Goal: Check status: Check status

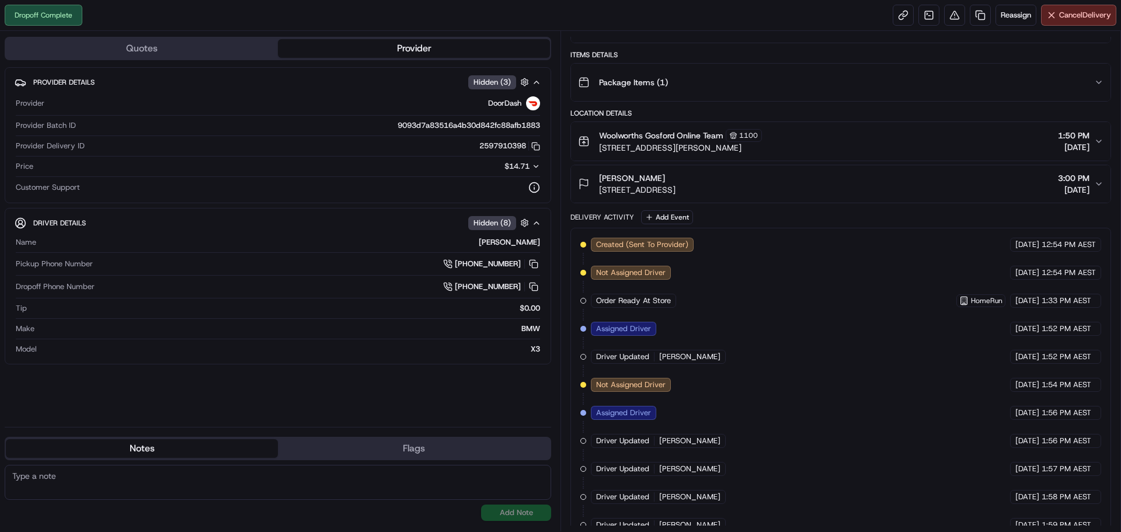
scroll to position [3, 0]
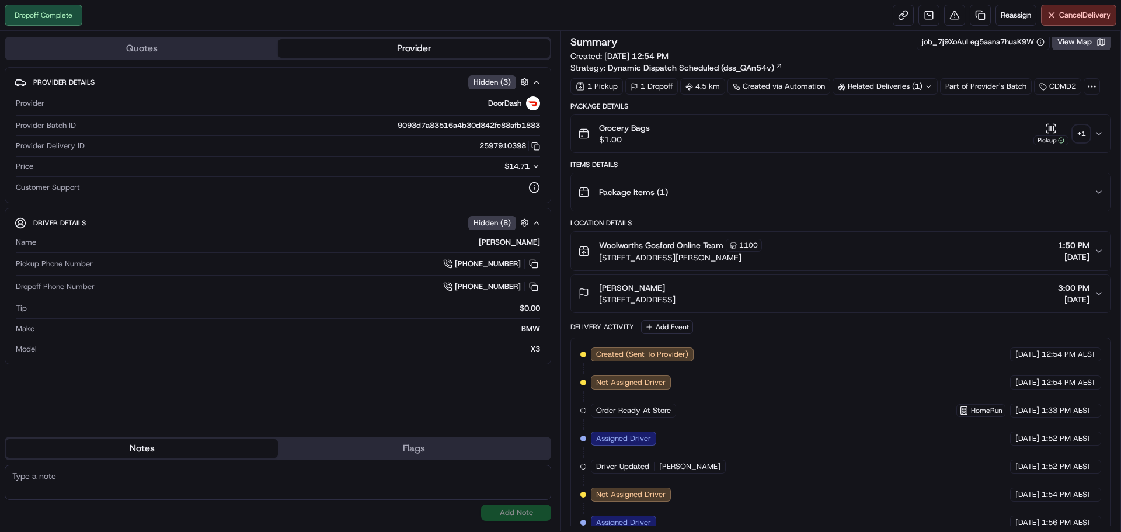
click at [1084, 131] on div "+ 1" at bounding box center [1081, 133] width 16 height 16
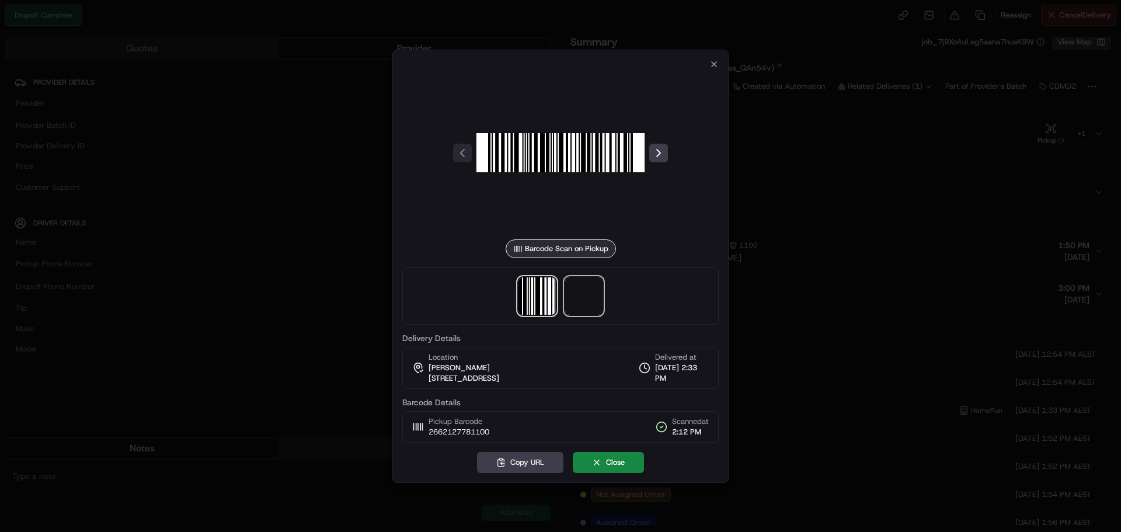
click at [580, 299] on span at bounding box center [583, 295] width 37 height 37
